Goal: Information Seeking & Learning: Check status

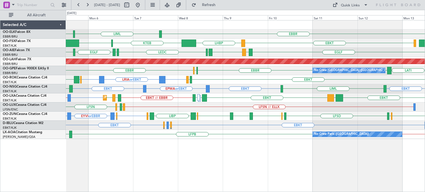
click at [263, 94] on div "LFMN or EBBR EBBR // EBKT EBKT LGPA EBKT LIBD LFTH EBKT // EBBR LIPR EBKT Plann…" at bounding box center [245, 97] width 359 height 9
click at [220, 6] on span "Refresh" at bounding box center [208, 5] width 23 height 4
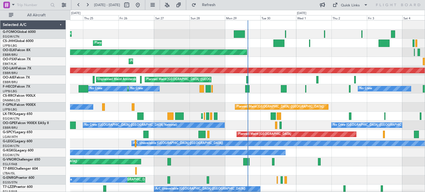
click at [130, 74] on div "Planned Maint London (Luton) Planned Maint Paris (Le Bourget) Planned Maint Kor…" at bounding box center [247, 166] width 355 height 292
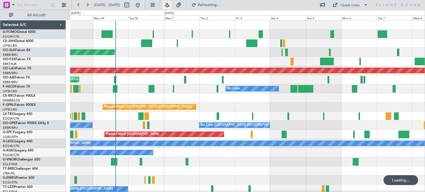
click at [171, 4] on button at bounding box center [167, 5] width 9 height 9
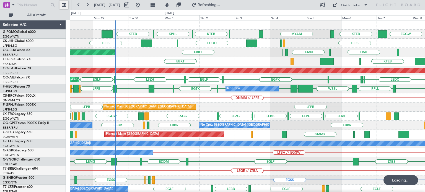
click at [63, 6] on button at bounding box center [63, 5] width 9 height 9
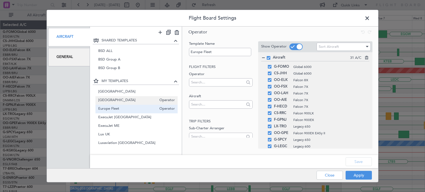
click at [113, 99] on span "Belgium" at bounding box center [127, 101] width 59 height 6
type input "Belgium"
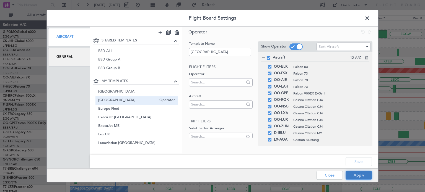
click at [357, 173] on button "Apply" at bounding box center [358, 175] width 26 height 9
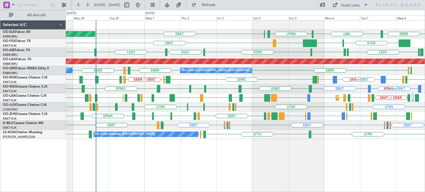
click at [360, 122] on div "EBBR LIML EBKT LFMN EBBR Planned Maint Kortrijk-Wevelgem KTEB EBKT KPVD LHBP Pl…" at bounding box center [245, 79] width 359 height 119
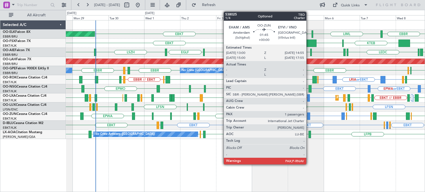
click at [309, 115] on div at bounding box center [308, 116] width 3 height 7
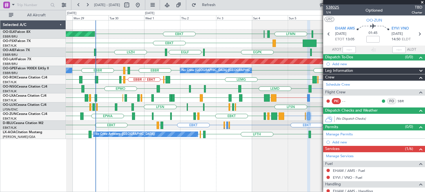
click at [333, 9] on span "538025" at bounding box center [332, 7] width 13 height 6
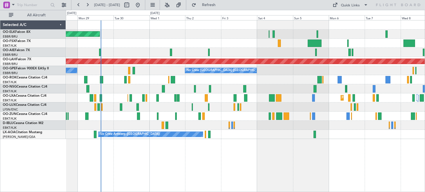
click at [180, 98] on div "Planned Maint Kortrijk-[GEOGRAPHIC_DATA] Planned Maint [GEOGRAPHIC_DATA]-[GEOGR…" at bounding box center [245, 79] width 359 height 119
click at [171, 5] on button at bounding box center [167, 5] width 9 height 9
